Goal: Task Accomplishment & Management: Manage account settings

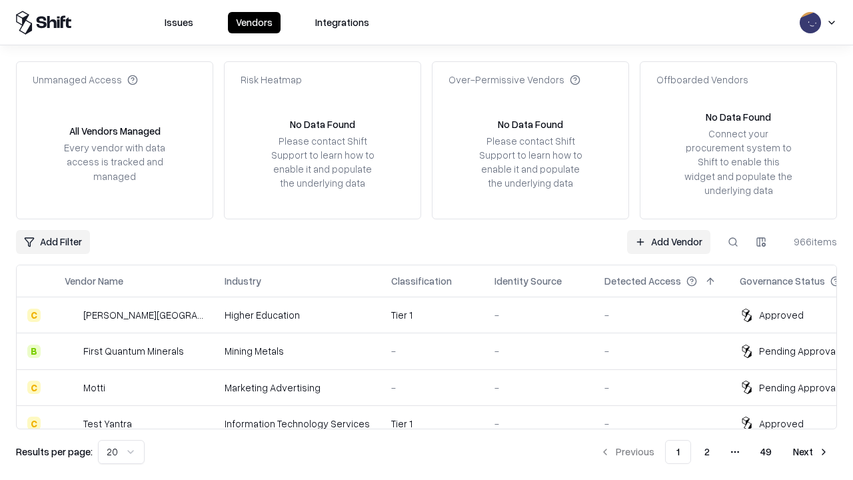
click at [668, 241] on link "Add Vendor" at bounding box center [668, 242] width 83 height 24
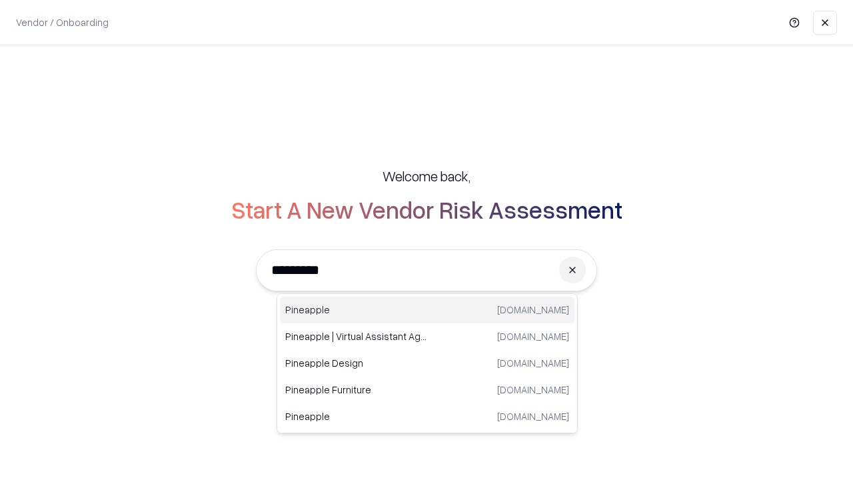
click at [427, 310] on div "Pineapple [DOMAIN_NAME]" at bounding box center [427, 310] width 295 height 27
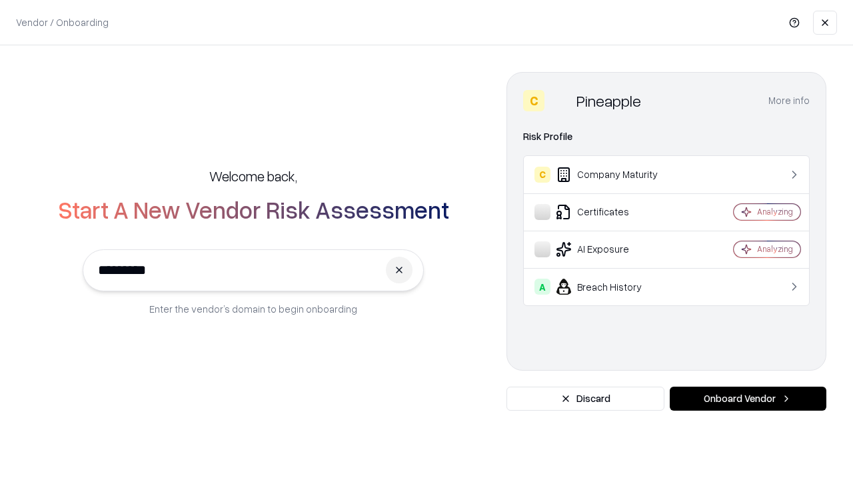
type input "*********"
click at [748, 399] on button "Onboard Vendor" at bounding box center [748, 399] width 157 height 24
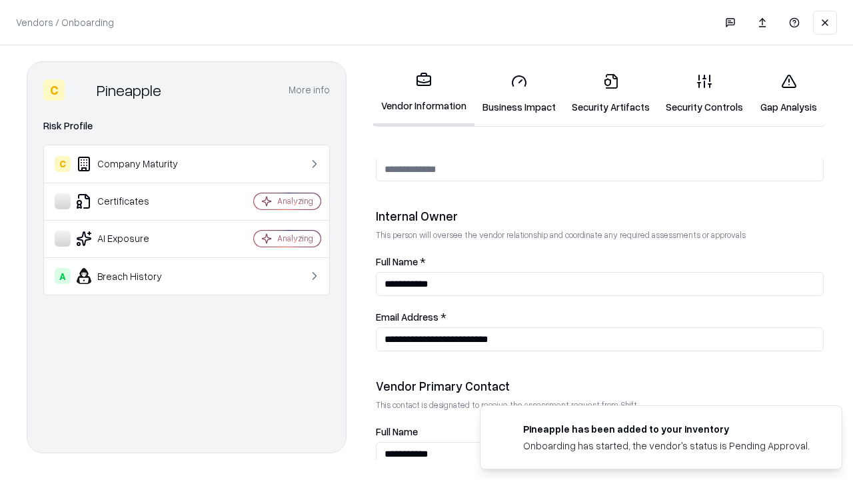
scroll to position [690, 0]
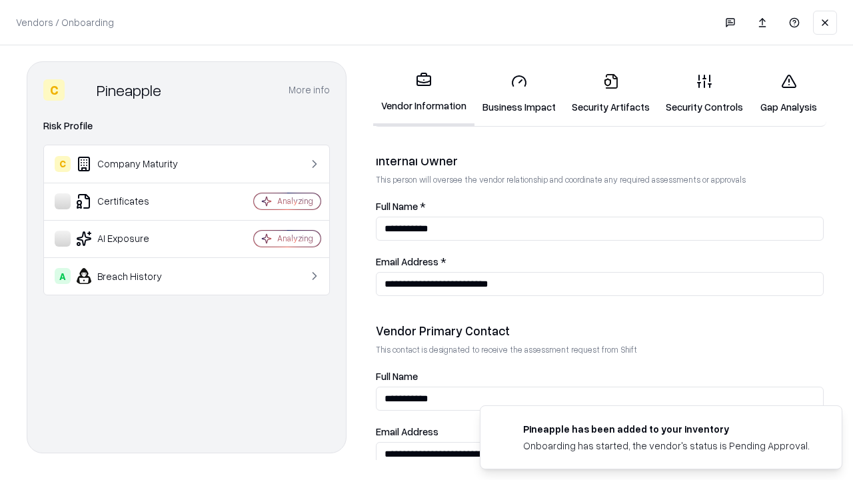
click at [610, 93] on link "Security Artifacts" at bounding box center [611, 94] width 94 height 62
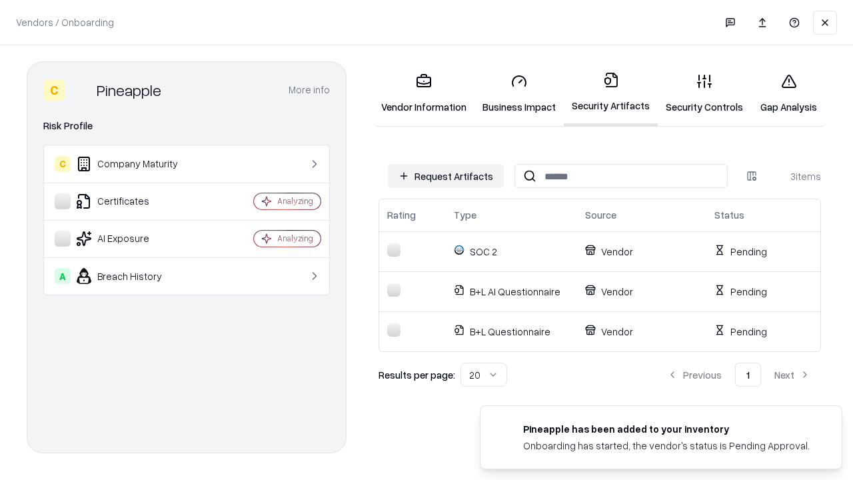
click at [446, 176] on button "Request Artifacts" at bounding box center [446, 176] width 116 height 24
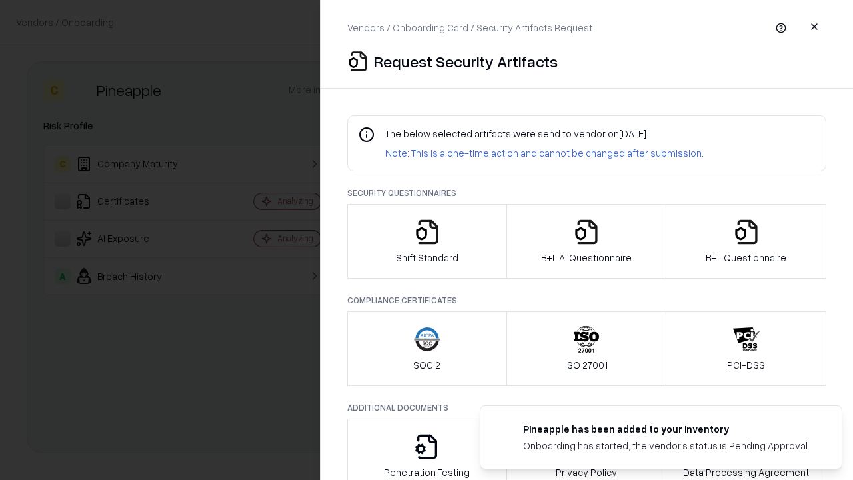
click at [746, 241] on icon "button" at bounding box center [746, 232] width 27 height 27
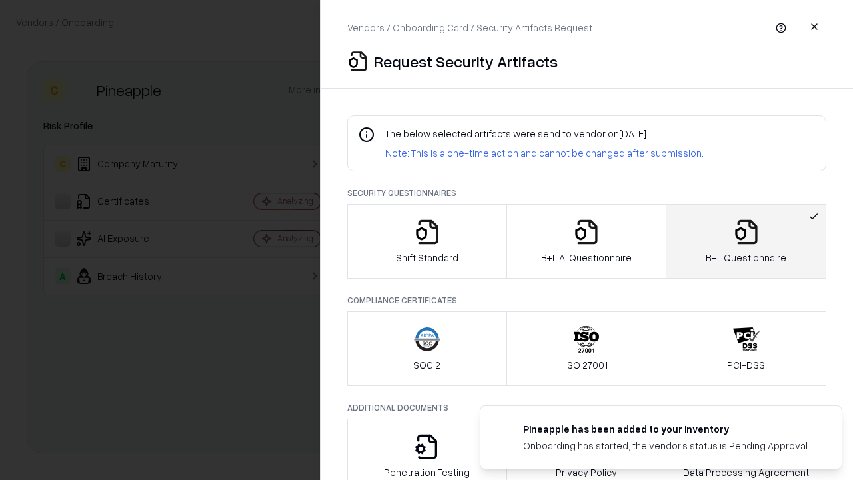
click at [586, 241] on icon "button" at bounding box center [586, 232] width 27 height 27
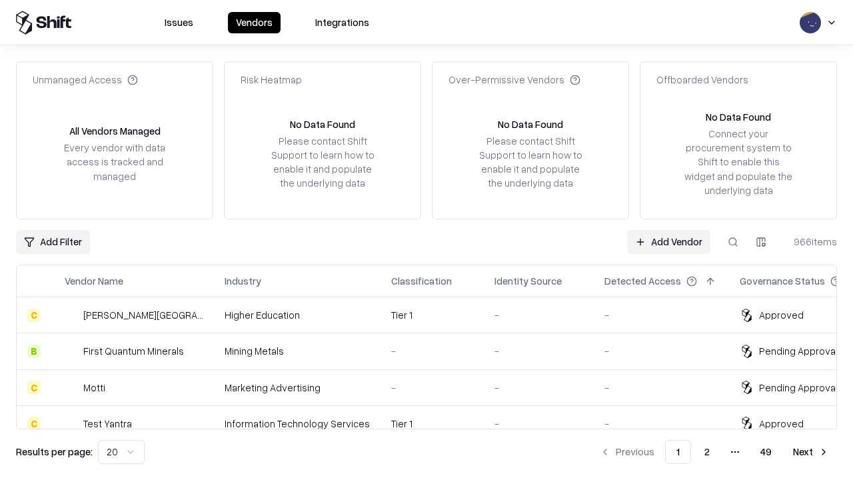
click at [668, 241] on link "Add Vendor" at bounding box center [668, 242] width 83 height 24
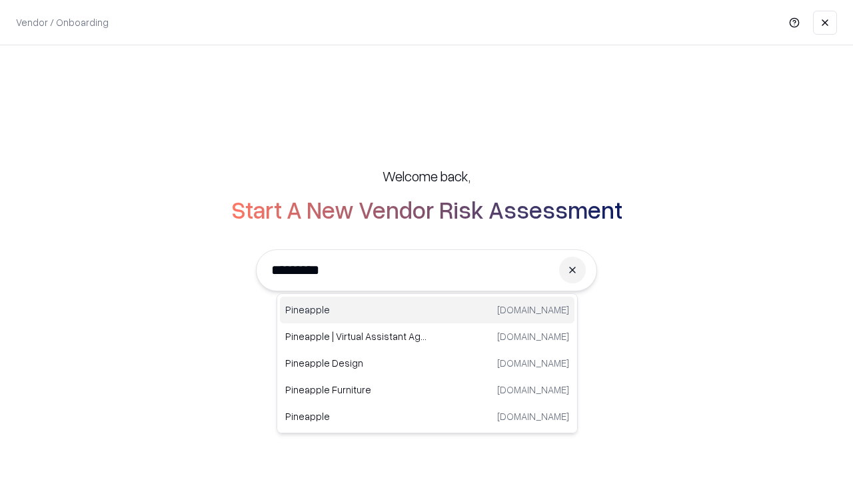
click at [427, 310] on div "Pineapple [DOMAIN_NAME]" at bounding box center [427, 310] width 295 height 27
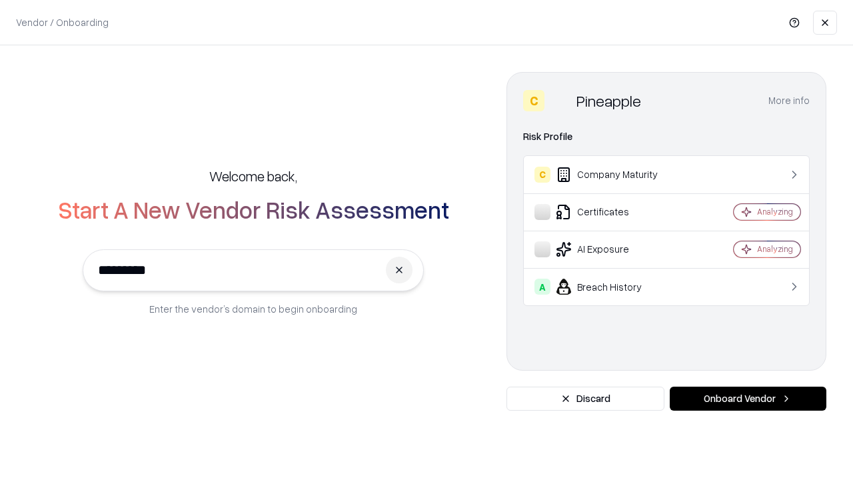
type input "*********"
click at [748, 399] on button "Onboard Vendor" at bounding box center [748, 399] width 157 height 24
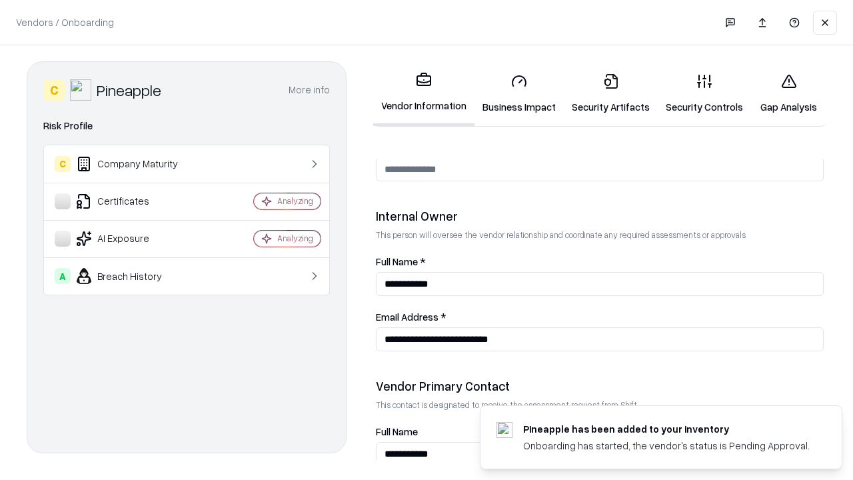
scroll to position [690, 0]
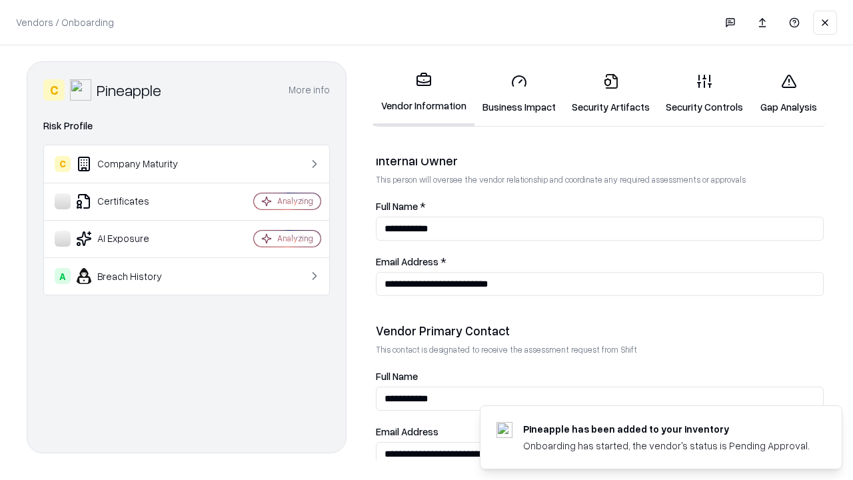
click at [788, 93] on link "Gap Analysis" at bounding box center [788, 94] width 75 height 62
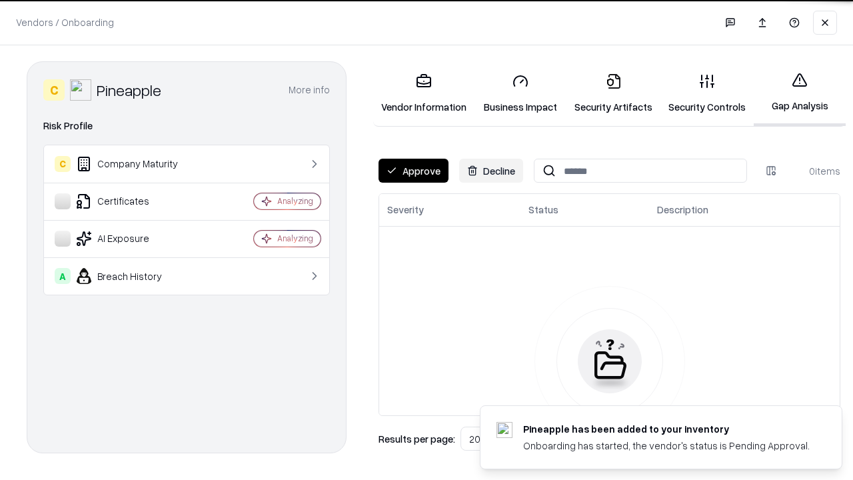
click at [413, 171] on button "Approve" at bounding box center [414, 171] width 70 height 24
